Goal: Register for event/course

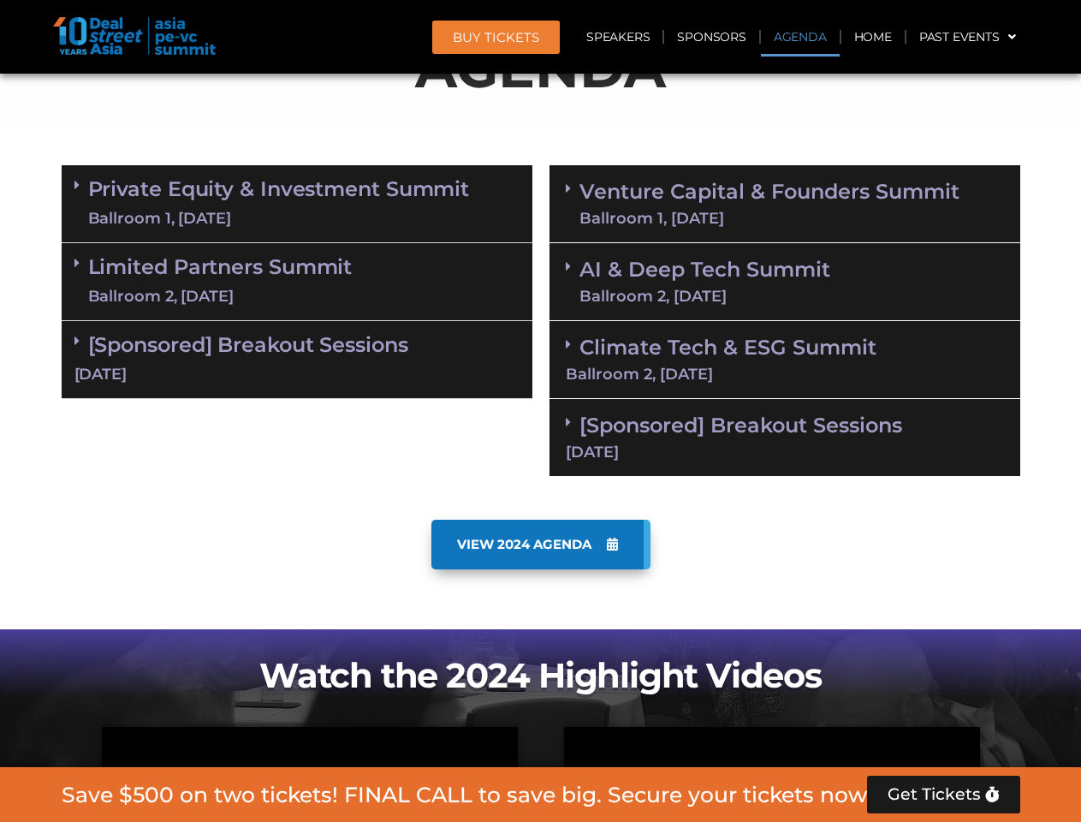
scroll to position [1061, 0]
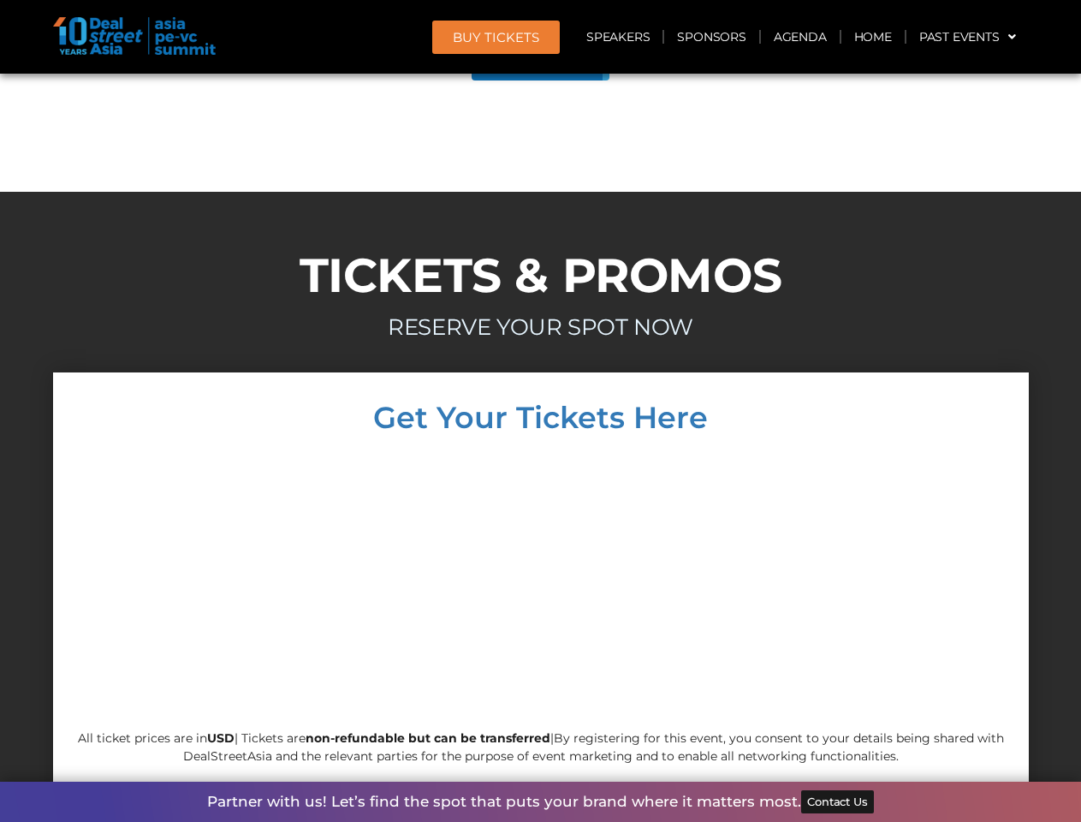
scroll to position [9701, 0]
